Goal: Transaction & Acquisition: Purchase product/service

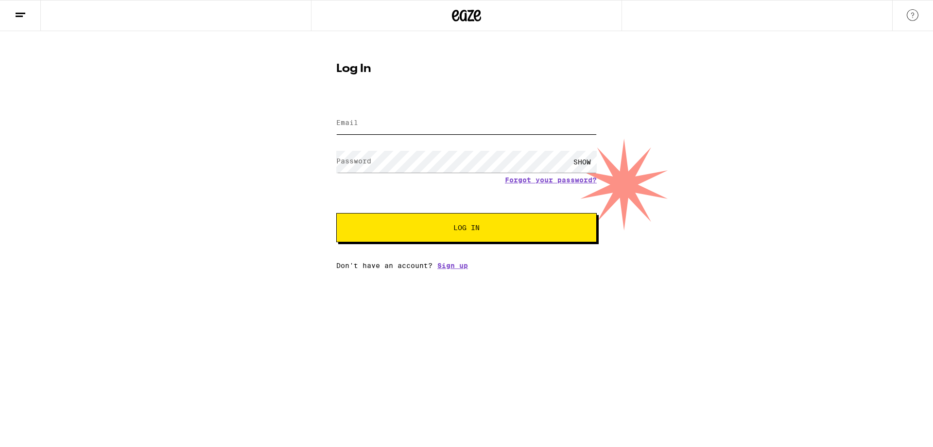
type input "[EMAIL_ADDRESS][DOMAIN_NAME]"
click at [461, 230] on span "Log In" at bounding box center [467, 227] width 26 height 7
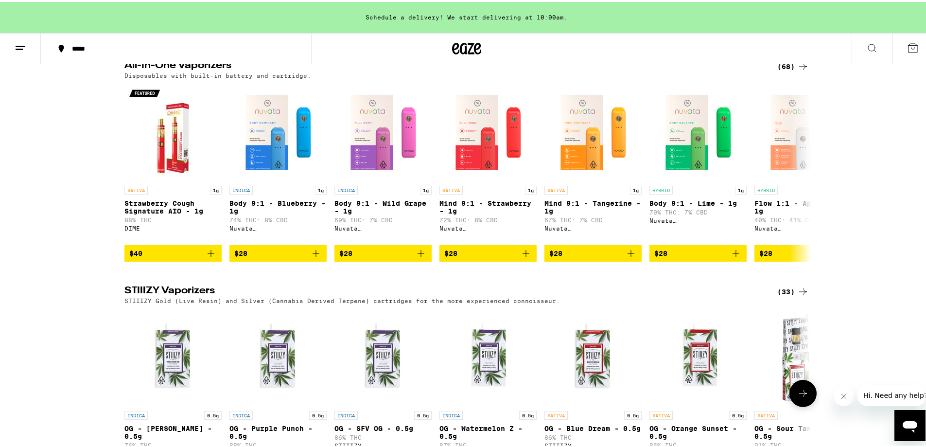
scroll to position [1653, 0]
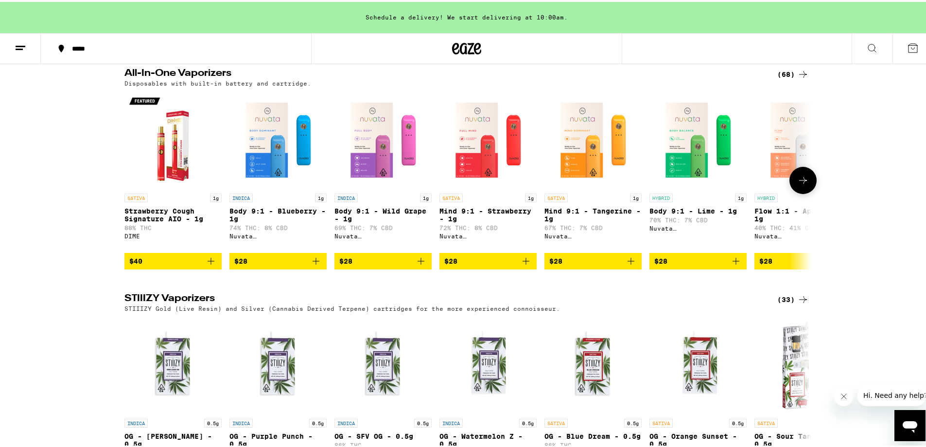
click at [263, 187] on img "Open page for Body 9:1 - Blueberry - 1g from Nuvata (CA)" at bounding box center [277, 137] width 97 height 97
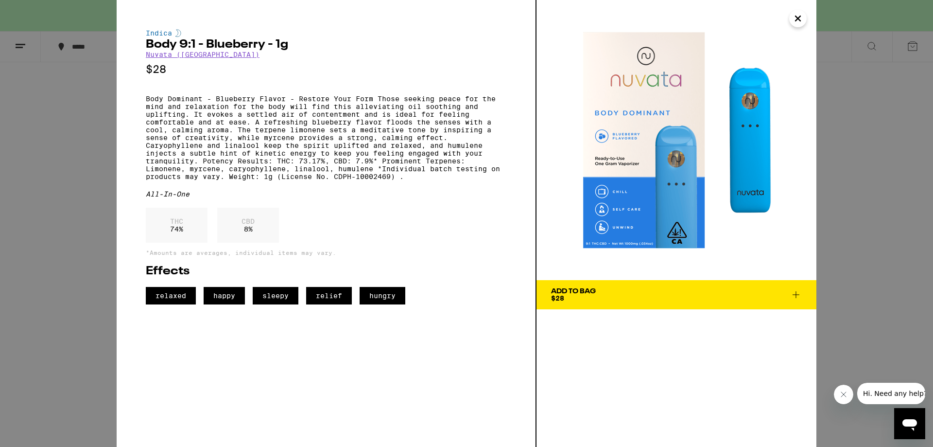
drag, startPoint x: 799, startPoint y: 20, endPoint x: 606, endPoint y: 281, distance: 324.0
click at [607, 281] on div "Indica Body 9:1 - Blueberry - 1g Nuvata ([GEOGRAPHIC_DATA]) $28 Body Dominant -…" at bounding box center [467, 223] width 700 height 447
click at [598, 290] on span "Add To Bag $28" at bounding box center [676, 295] width 251 height 14
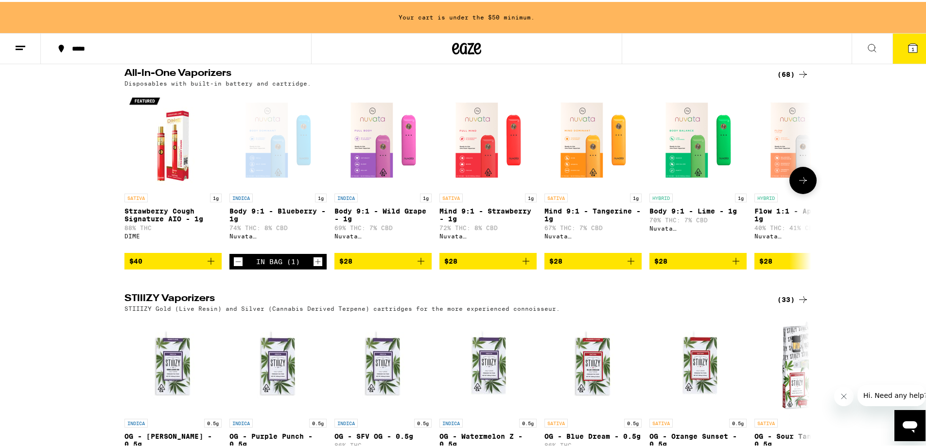
click at [161, 265] on span "$40" at bounding box center [173, 259] width 88 height 12
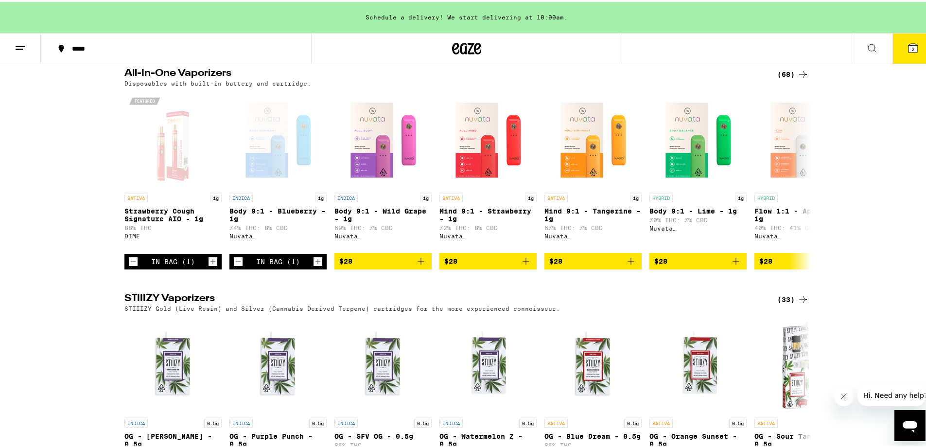
click at [89, 226] on div "All-In-One Vaporizers (68) Disposables with built-in battery and cartridge. SAT…" at bounding box center [466, 167] width 933 height 201
click at [169, 187] on div "Open page for Strawberry Cough Signature AIO - 1g from DIME" at bounding box center [172, 137] width 97 height 97
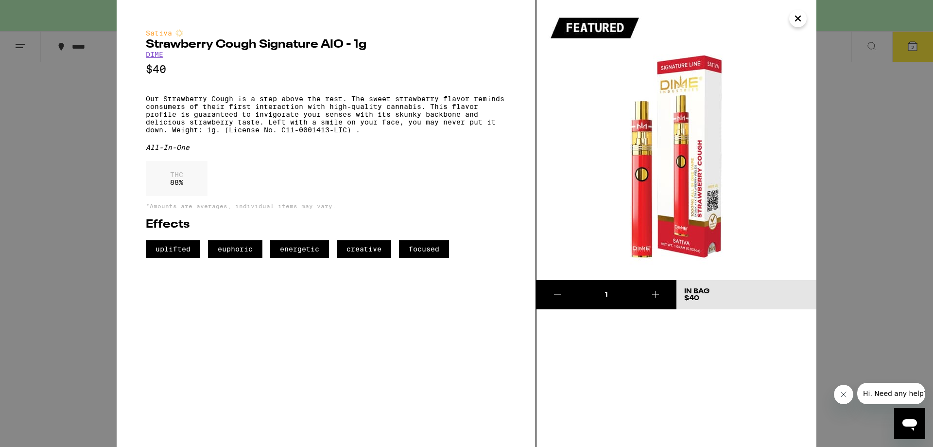
click at [792, 18] on icon "Close" at bounding box center [798, 18] width 12 height 15
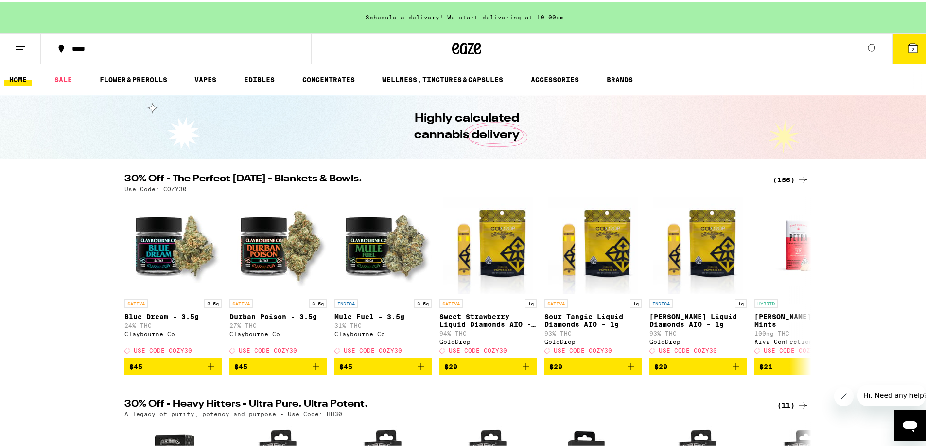
click at [907, 50] on icon at bounding box center [913, 46] width 12 height 12
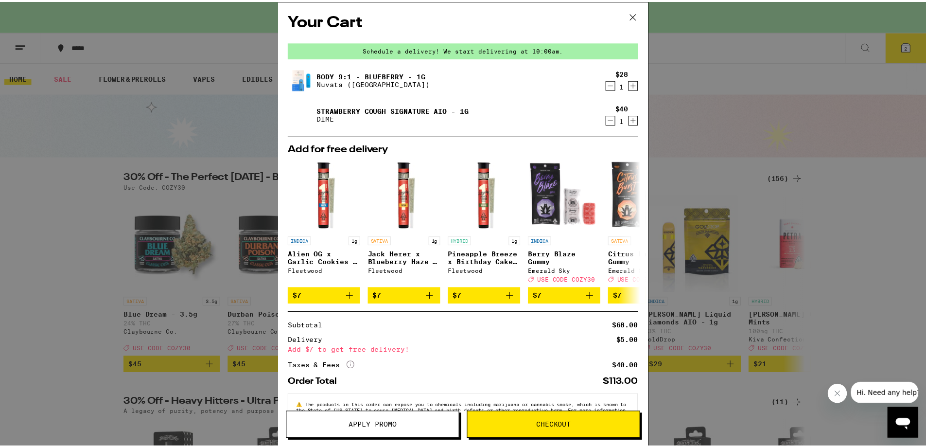
scroll to position [35, 0]
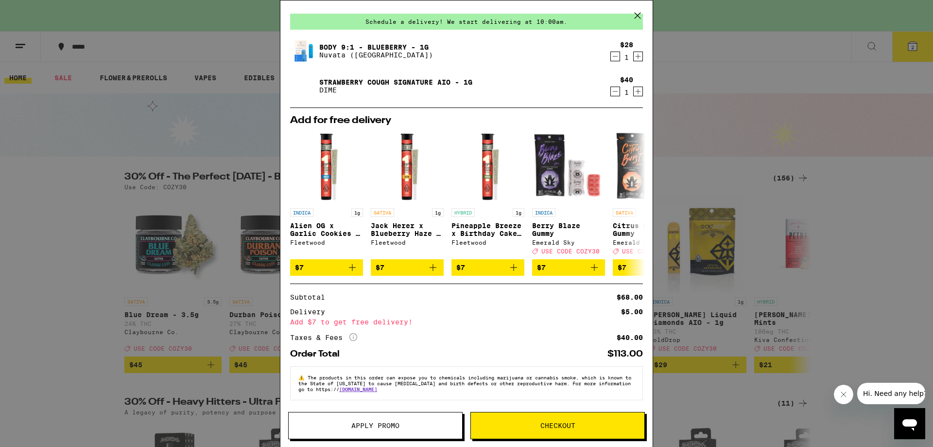
click at [636, 13] on icon at bounding box center [638, 15] width 15 height 15
